Goal: Task Accomplishment & Management: Manage account settings

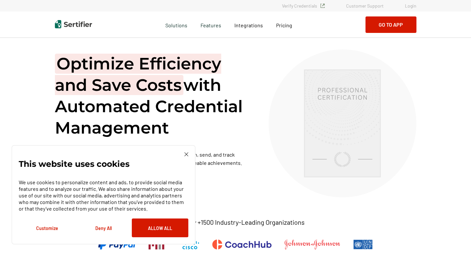
click at [411, 6] on link "Login" at bounding box center [411, 6] width 12 height 6
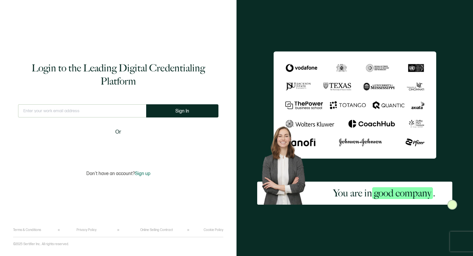
click at [61, 112] on input "text" at bounding box center [82, 110] width 128 height 13
type input "lmelhado@oneaccordhealth.com"
click at [189, 108] on button "Sign In" at bounding box center [182, 110] width 72 height 13
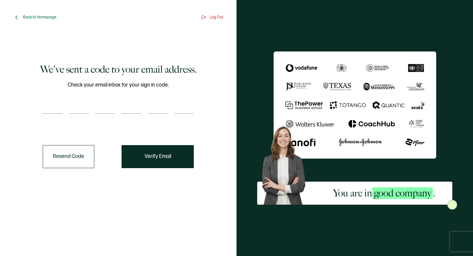
click at [51, 101] on input "number" at bounding box center [53, 107] width 20 height 13
type input "9"
type input "6"
type input "7"
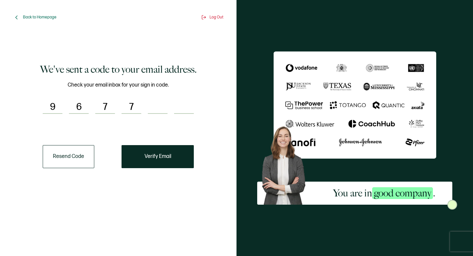
type input "2"
type input "9"
